Goal: Find specific page/section: Find specific page/section

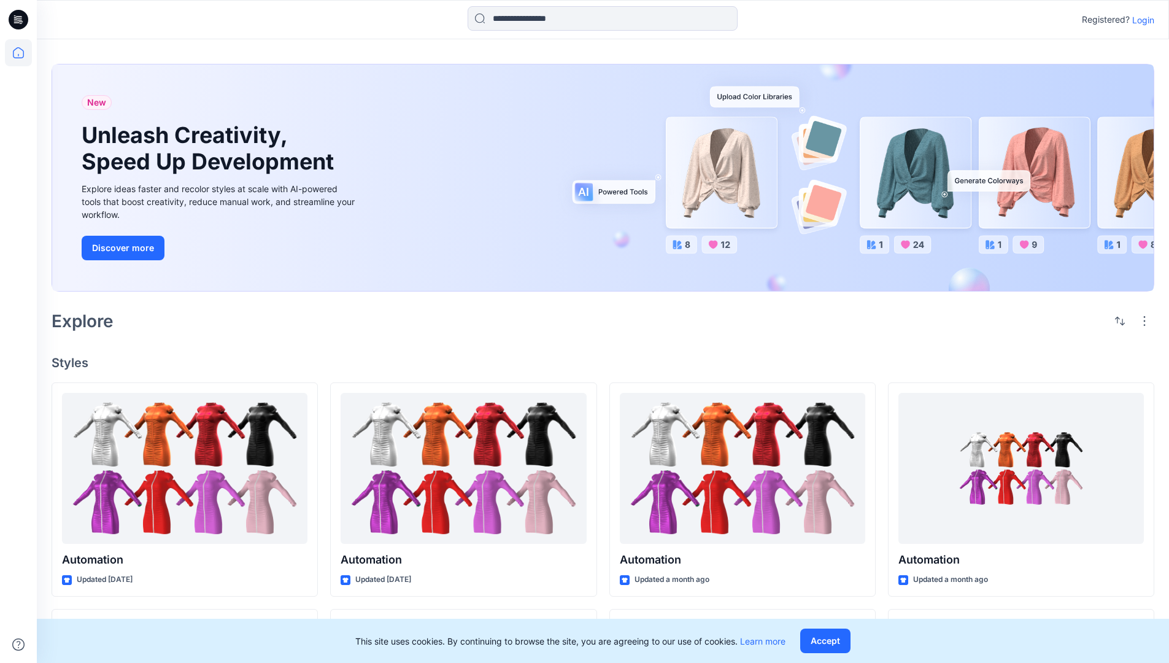
click at [1140, 20] on p "Login" at bounding box center [1143, 20] width 22 height 13
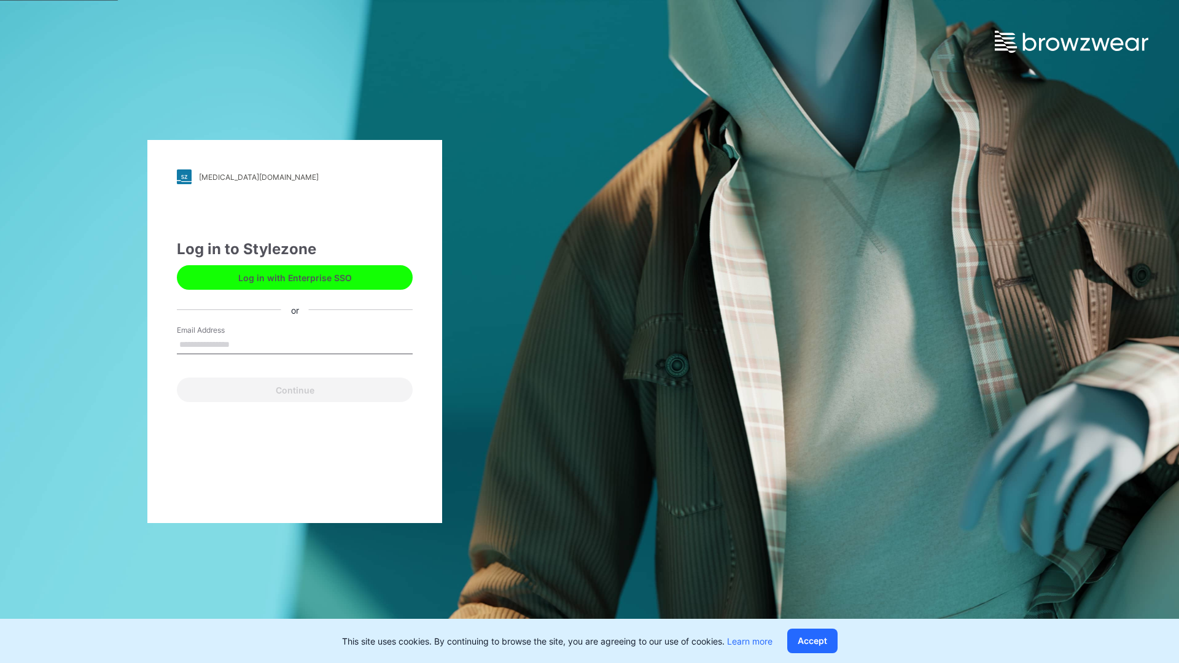
click at [242, 344] on input "Email Address" at bounding box center [295, 345] width 236 height 18
type input "**********"
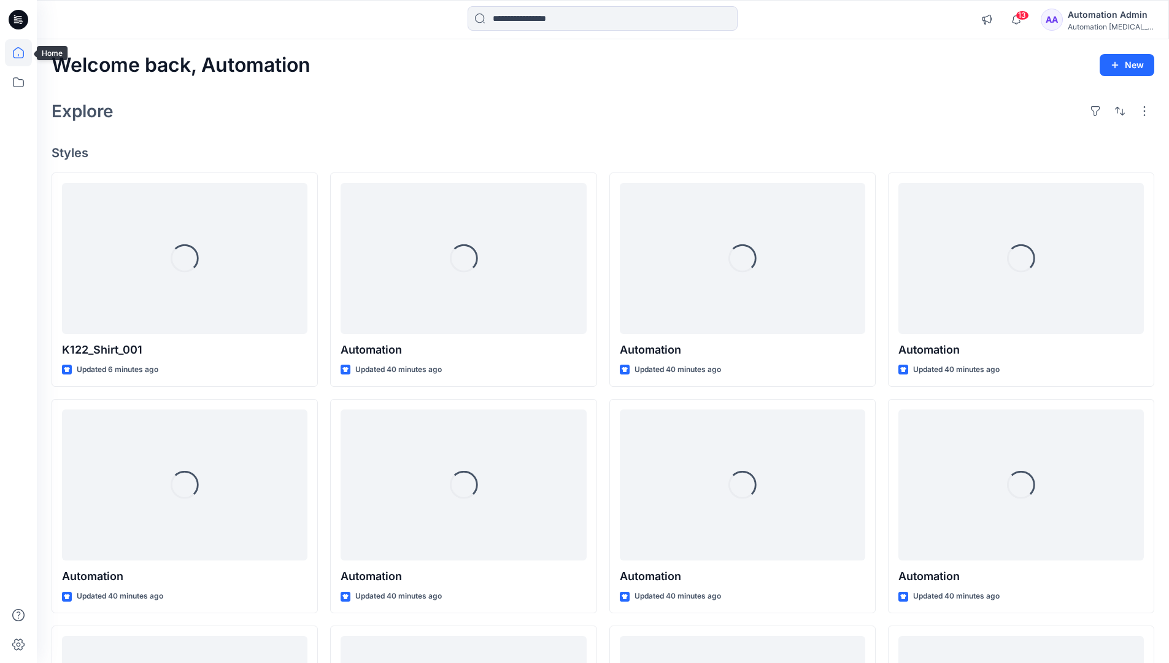
click at [23, 53] on icon at bounding box center [18, 52] width 11 height 11
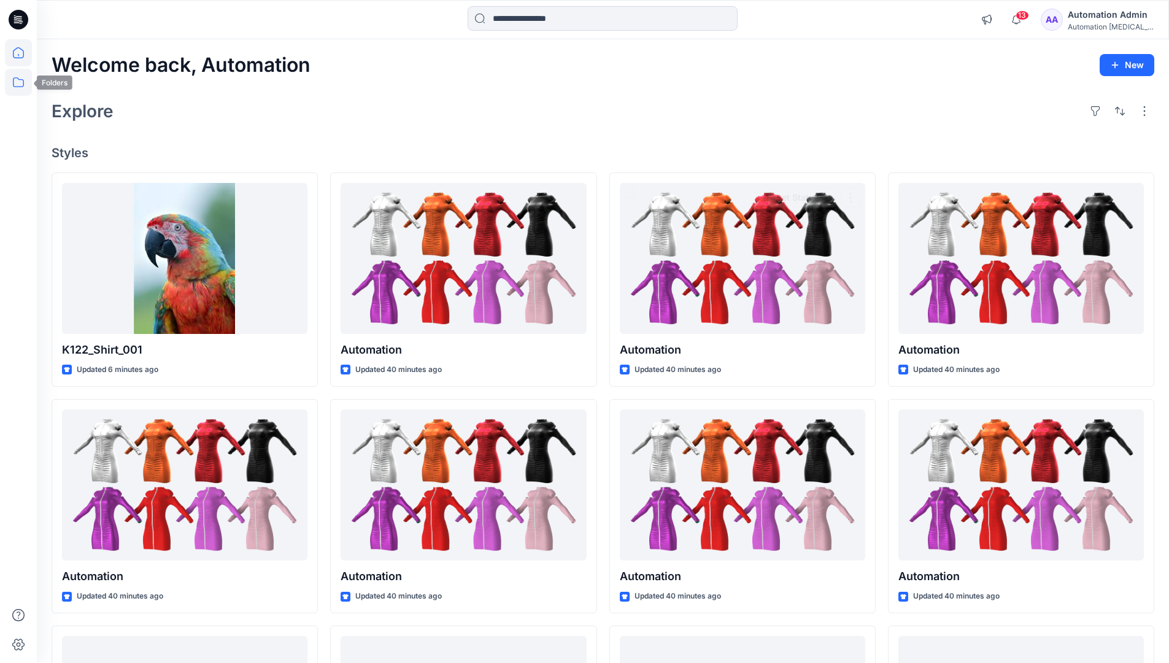
click at [20, 82] on icon at bounding box center [18, 82] width 27 height 27
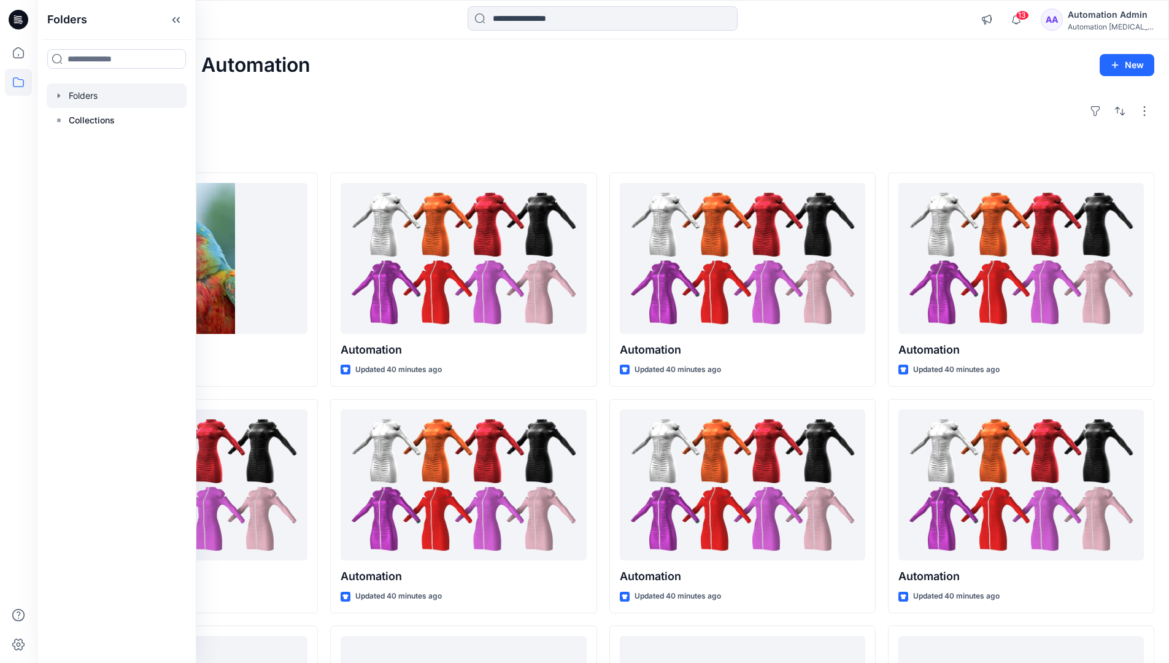
click at [131, 96] on div at bounding box center [117, 95] width 140 height 25
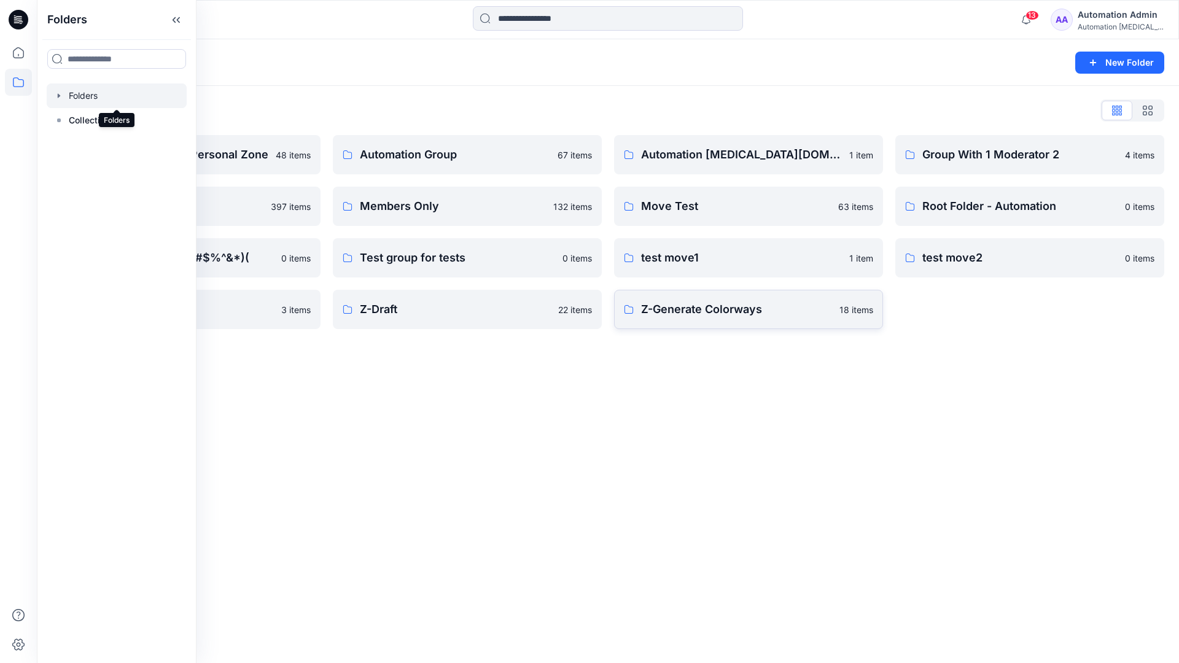
click at [705, 314] on p "Z-Generate Colorways" at bounding box center [736, 309] width 191 height 17
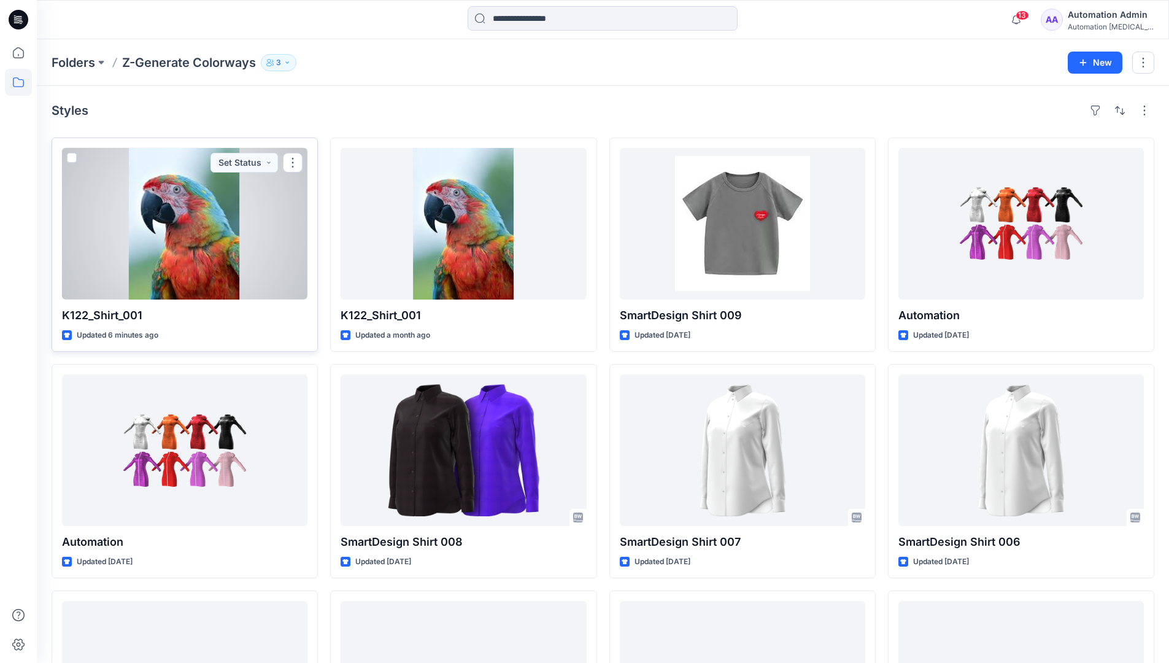
click at [71, 157] on span at bounding box center [72, 158] width 10 height 10
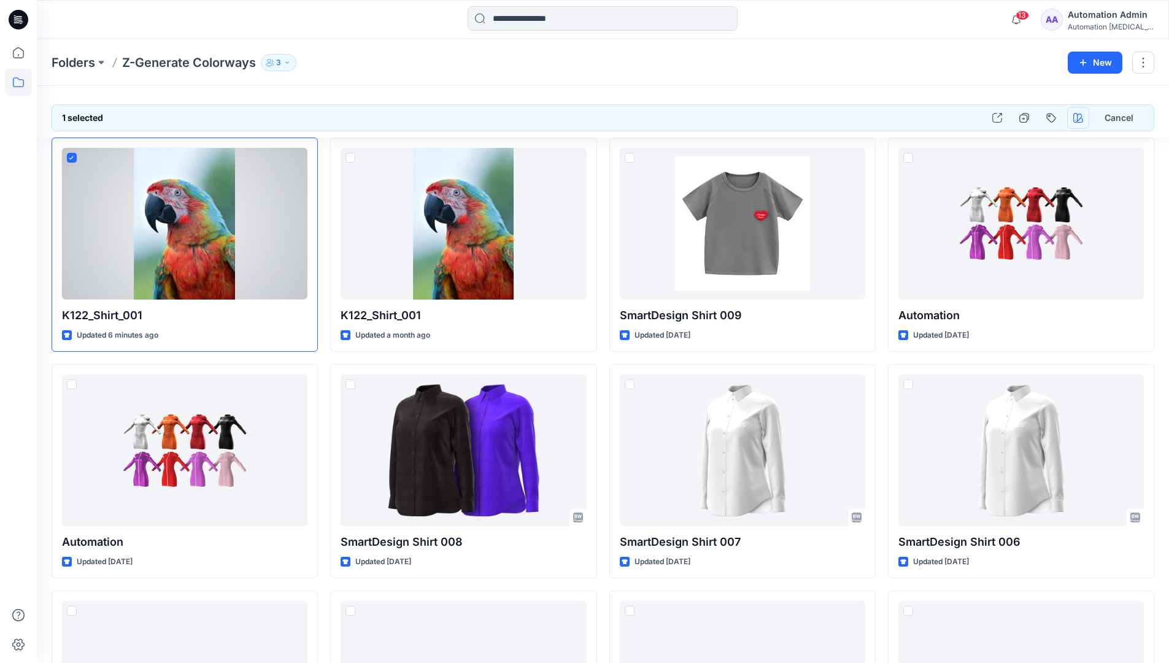
click at [1075, 113] on icon "button" at bounding box center [1079, 118] width 10 height 10
